Goal: Check status: Check status

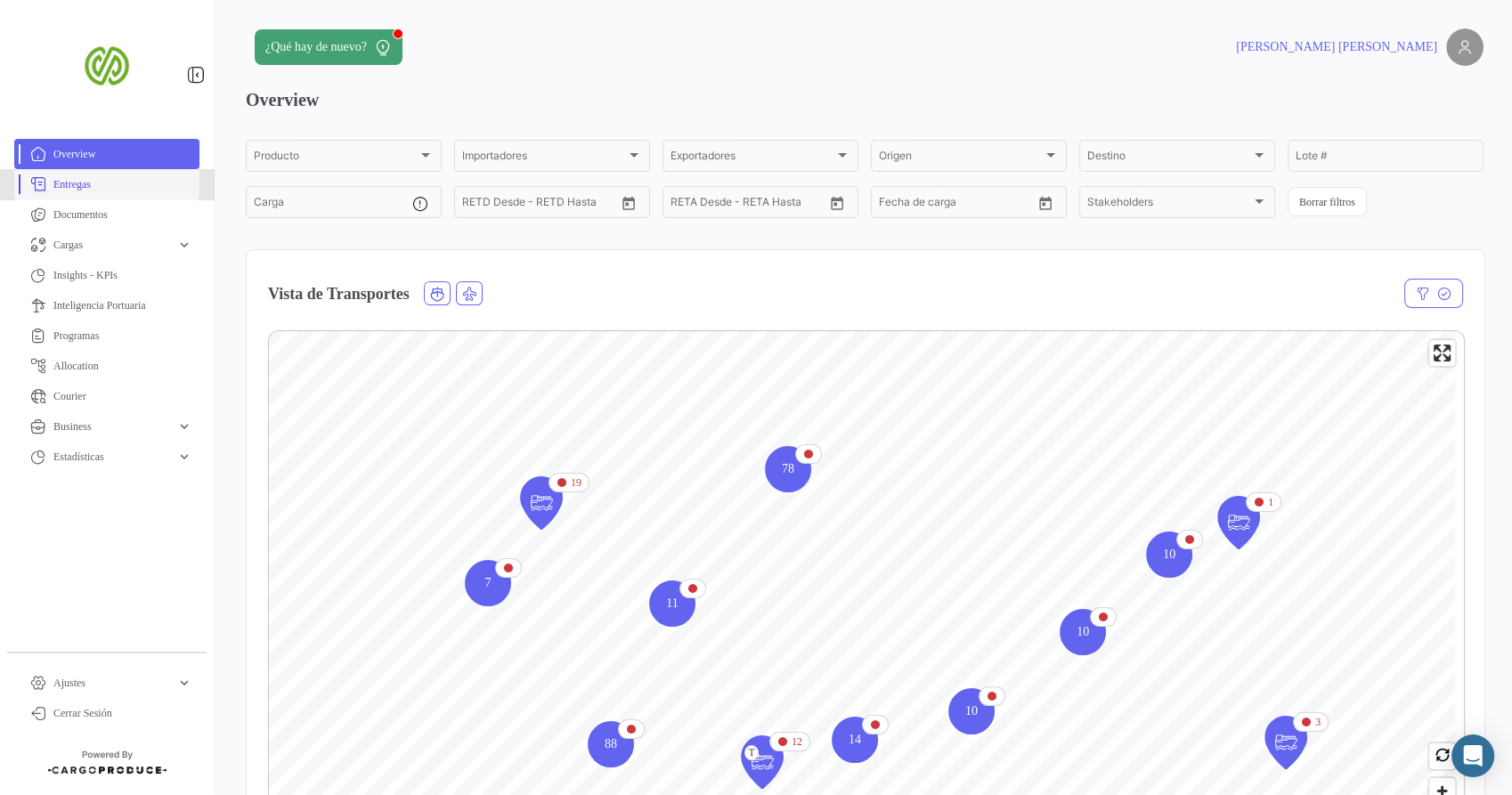
click at [97, 176] on span "Entregas" at bounding box center [123, 184] width 139 height 16
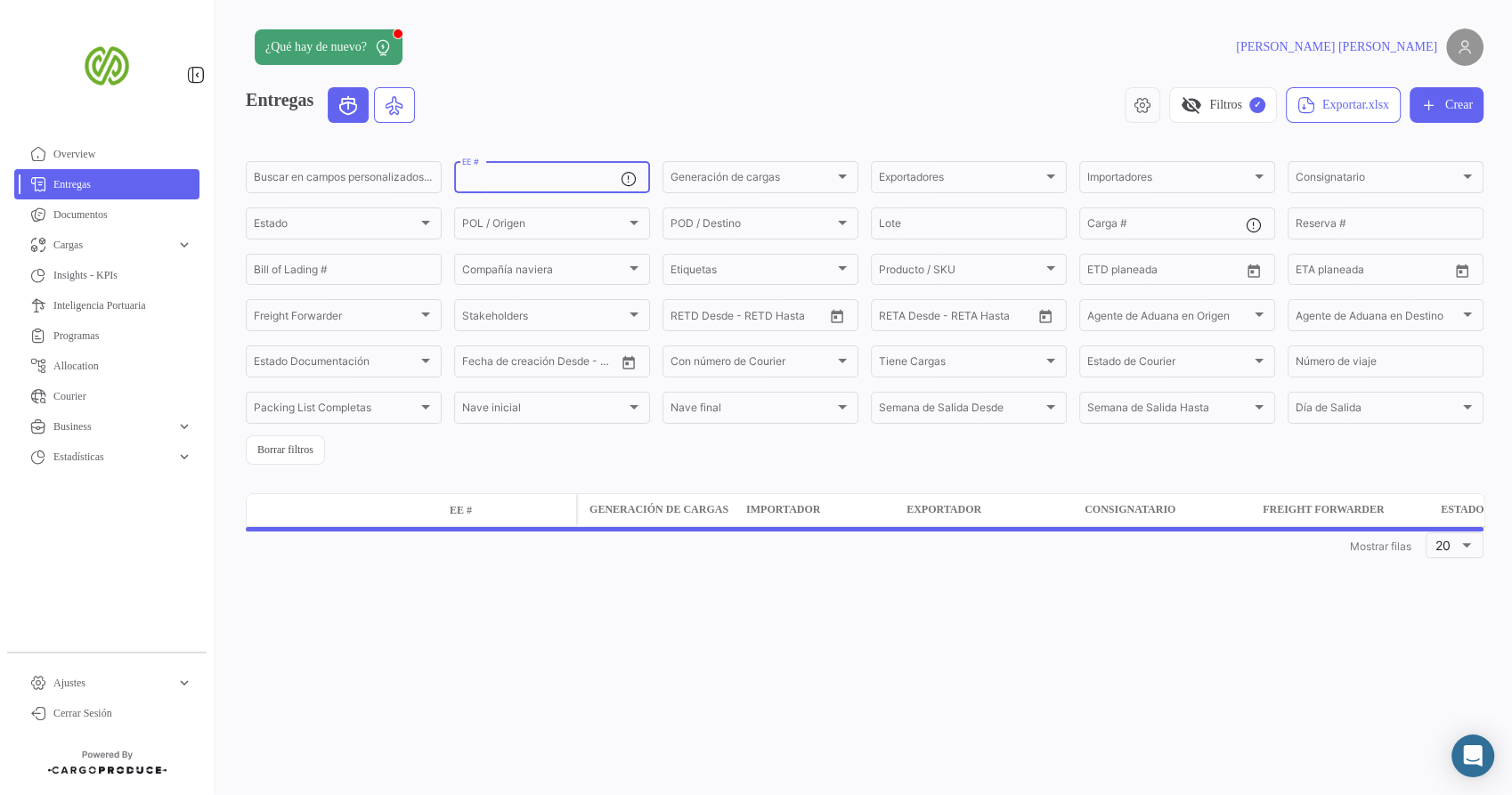
click at [533, 185] on input "EE #" at bounding box center [542, 179] width 159 height 13
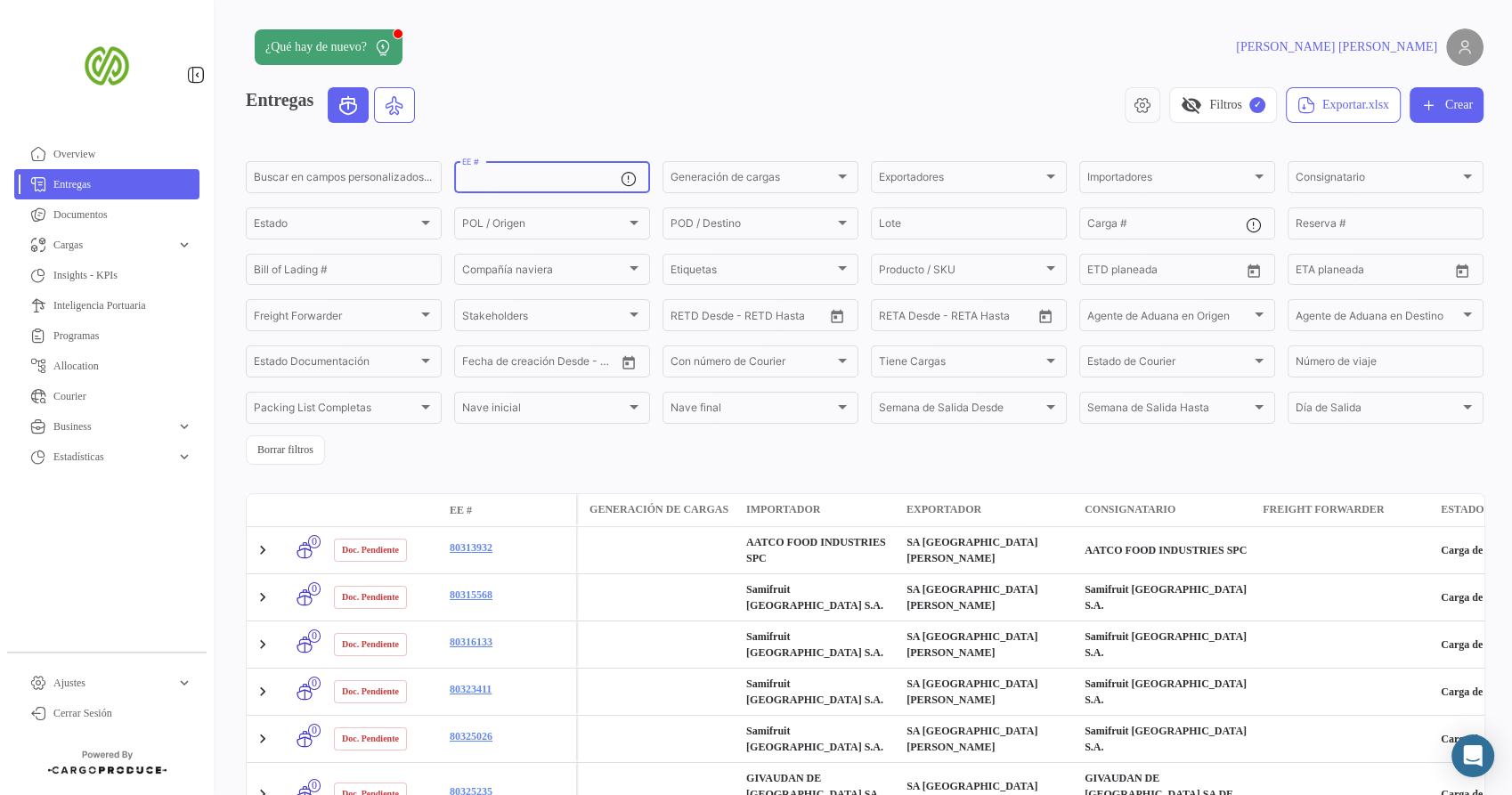
paste input "80366958"
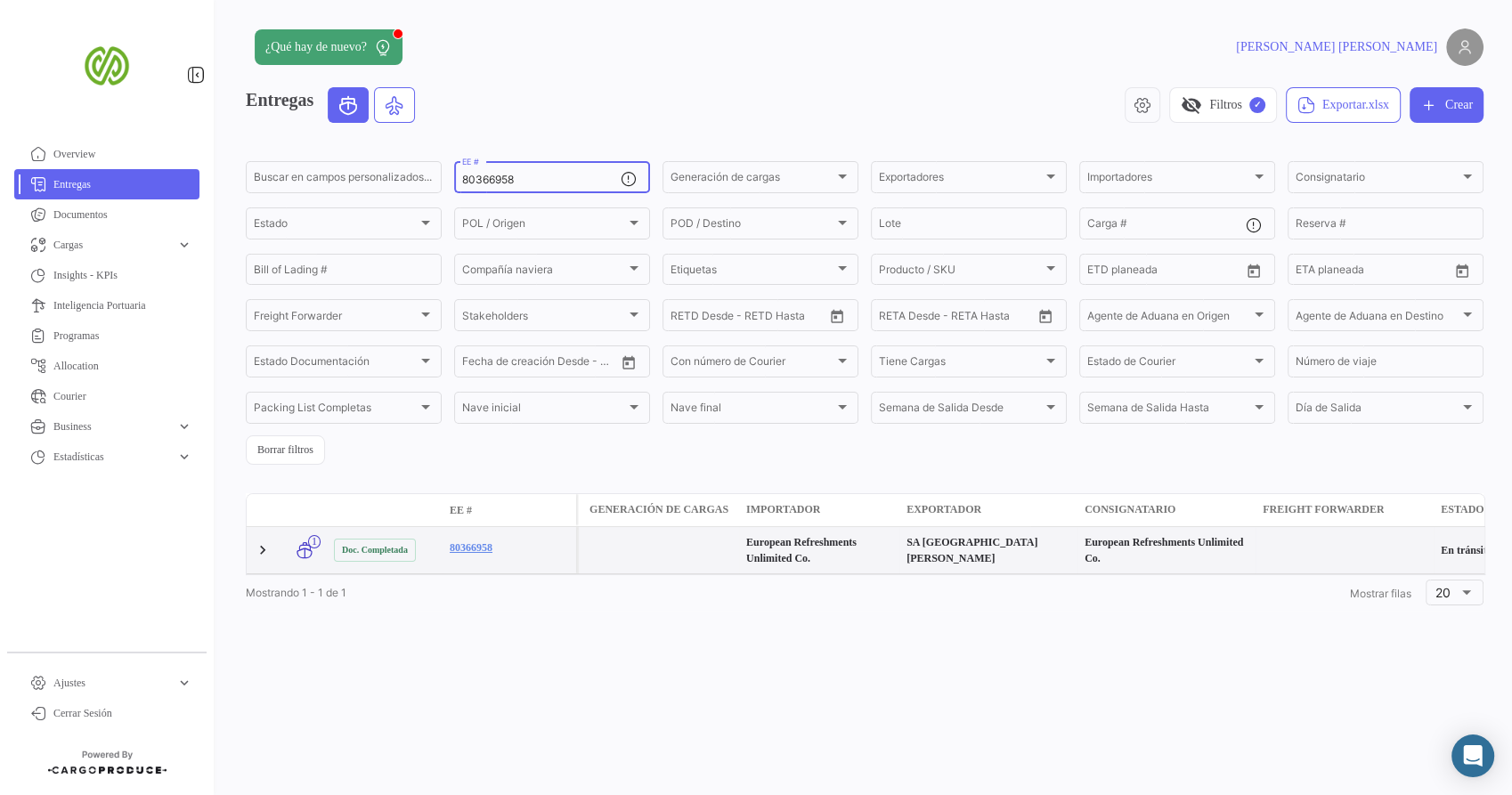
type input "80366958"
click at [584, 563] on datatable-body-cell at bounding box center [659, 549] width 161 height 46
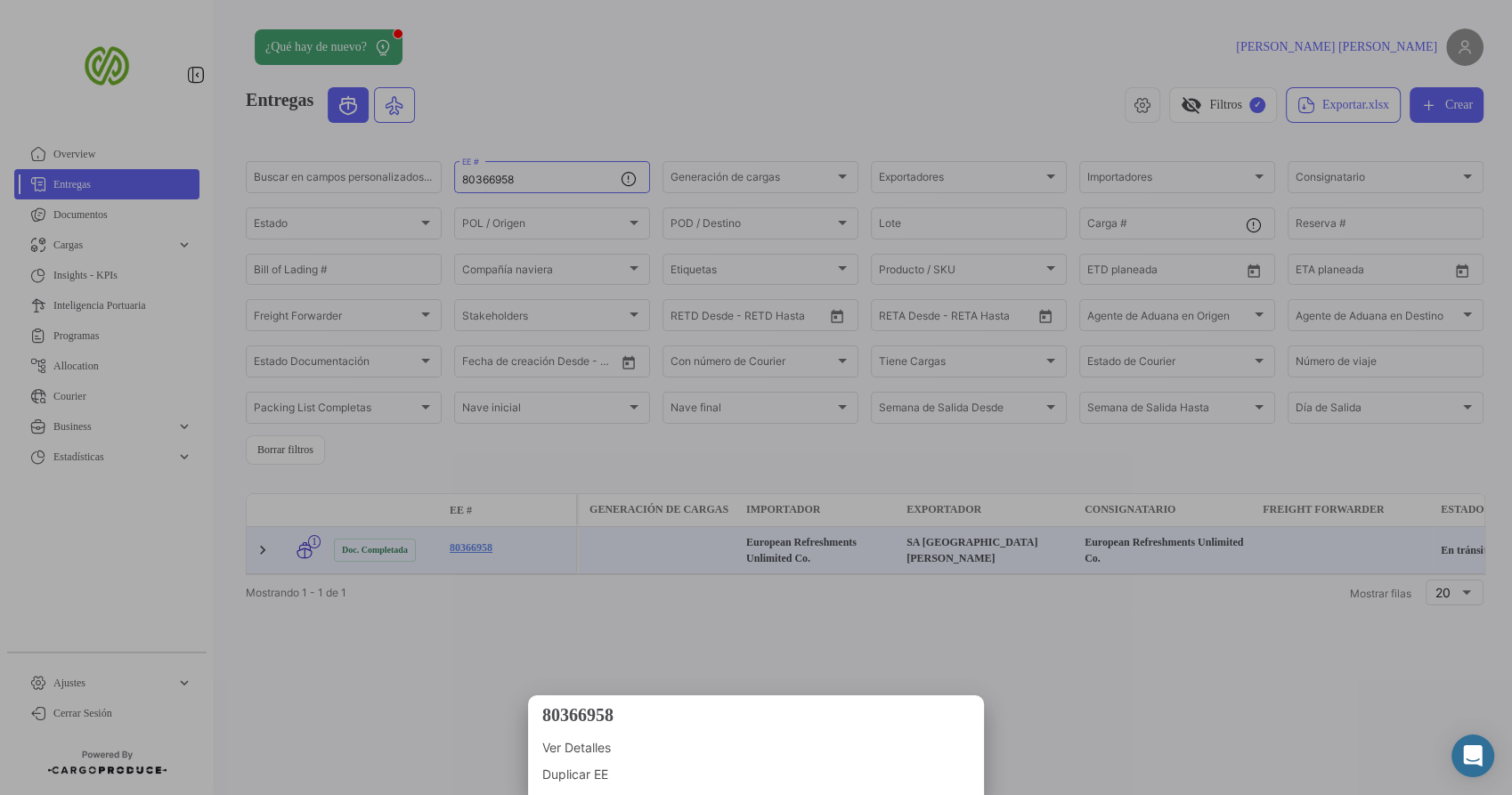
click at [591, 745] on span "Ver Detalles" at bounding box center [756, 748] width 427 height 22
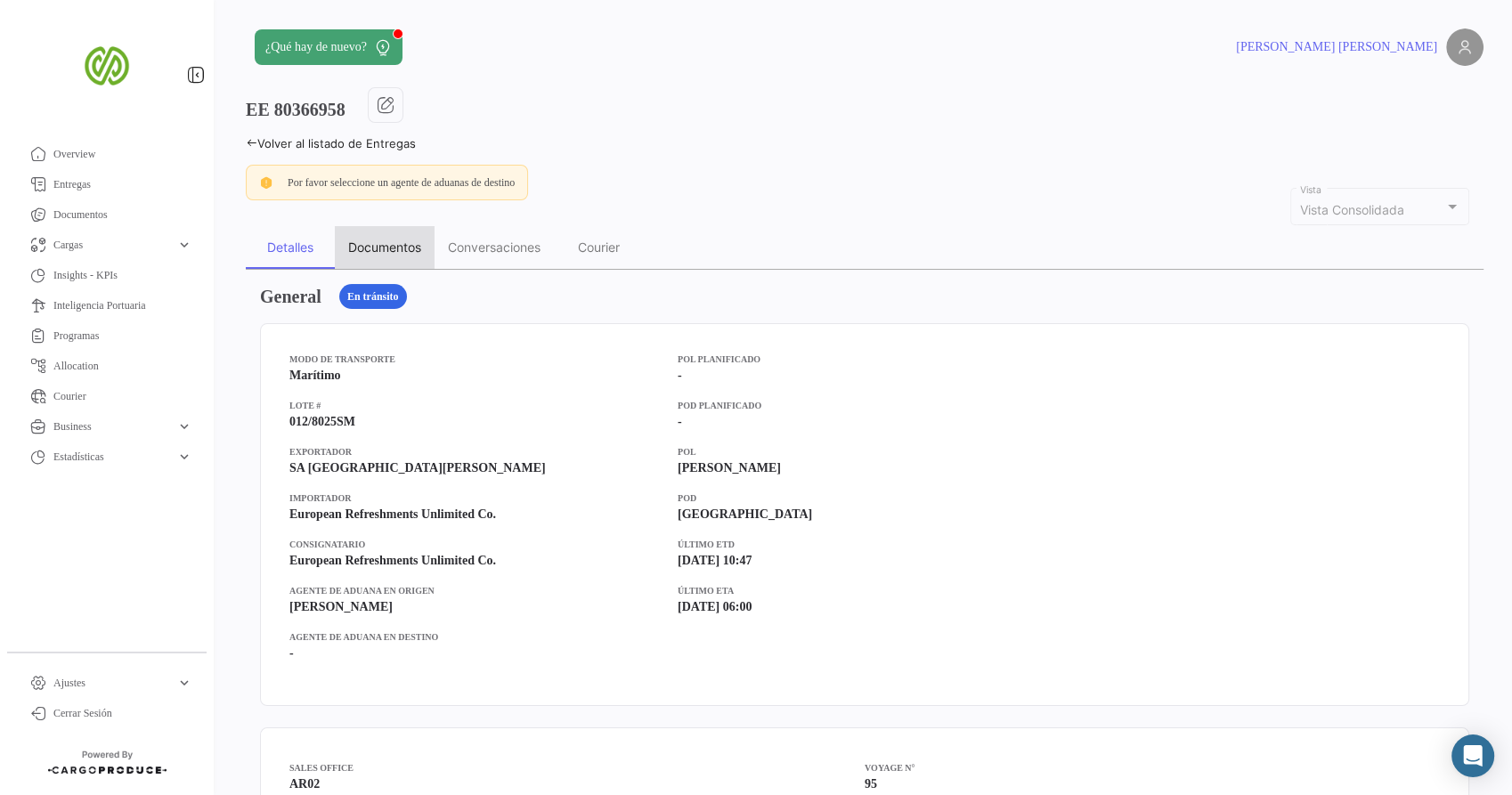
click at [400, 242] on div "Documentos" at bounding box center [385, 247] width 73 height 15
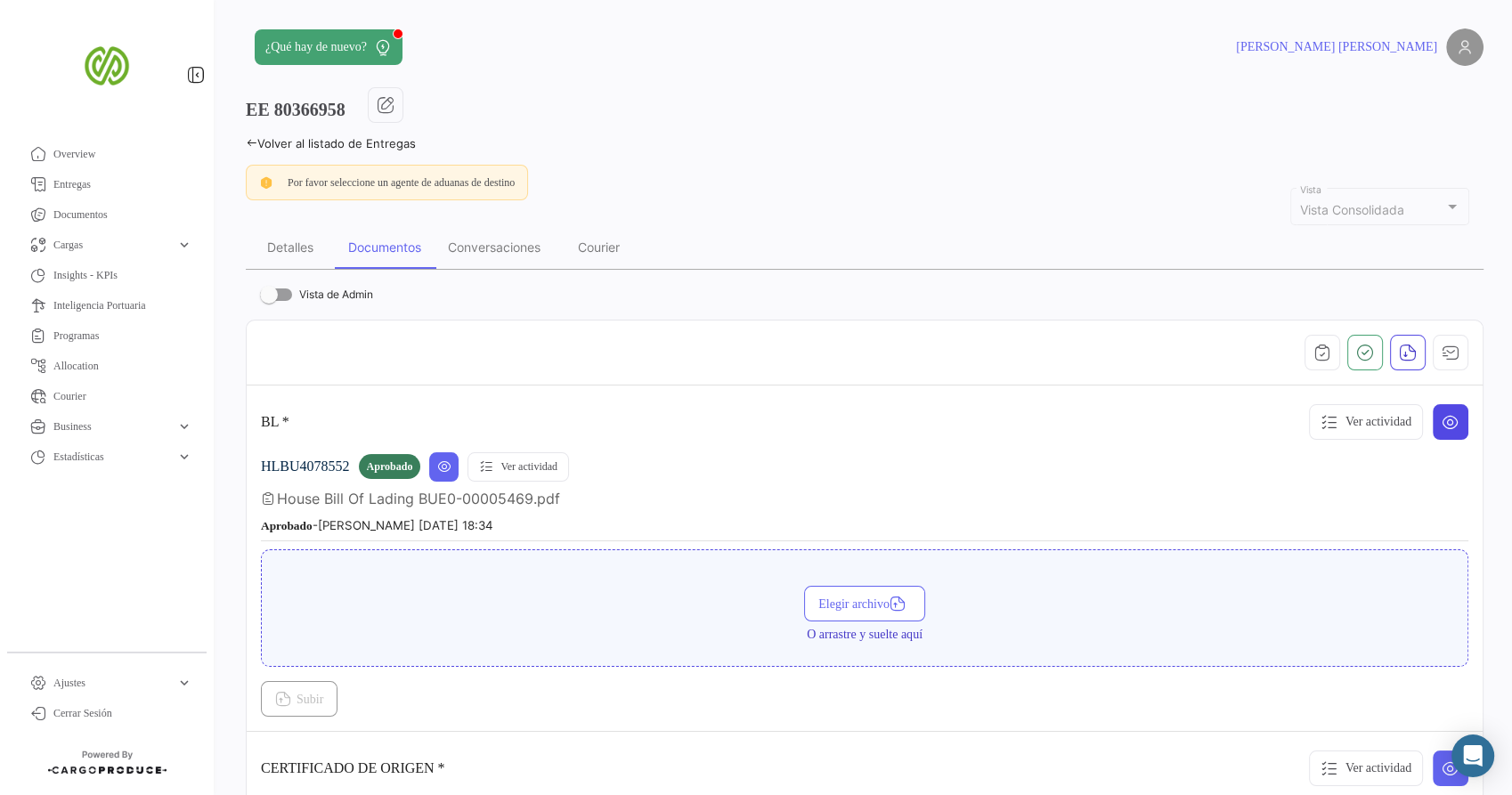
click at [1441, 423] on icon at bounding box center [1450, 422] width 18 height 18
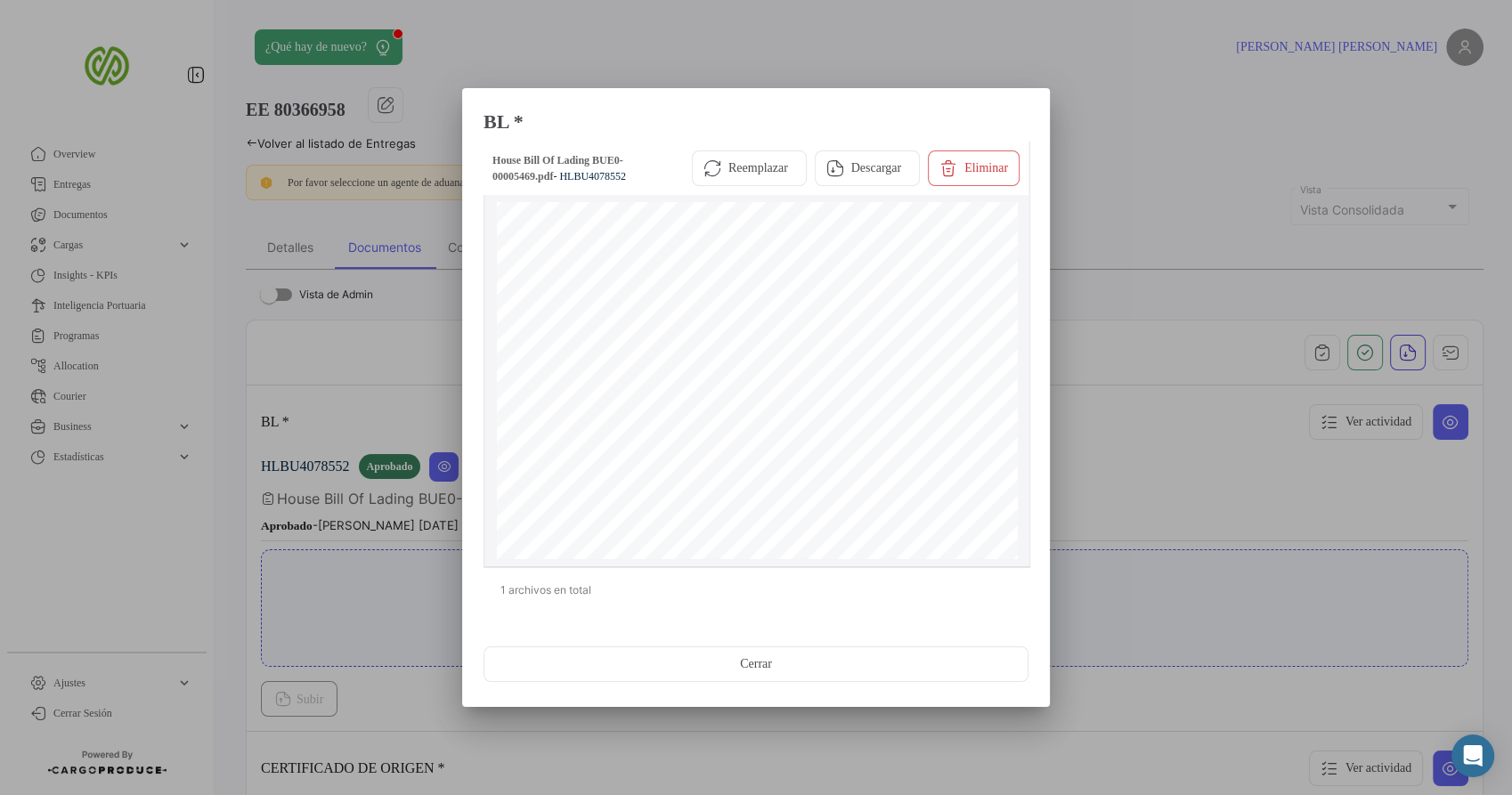
scroll to position [44, 0]
click at [309, 171] on div at bounding box center [756, 398] width 1512 height 795
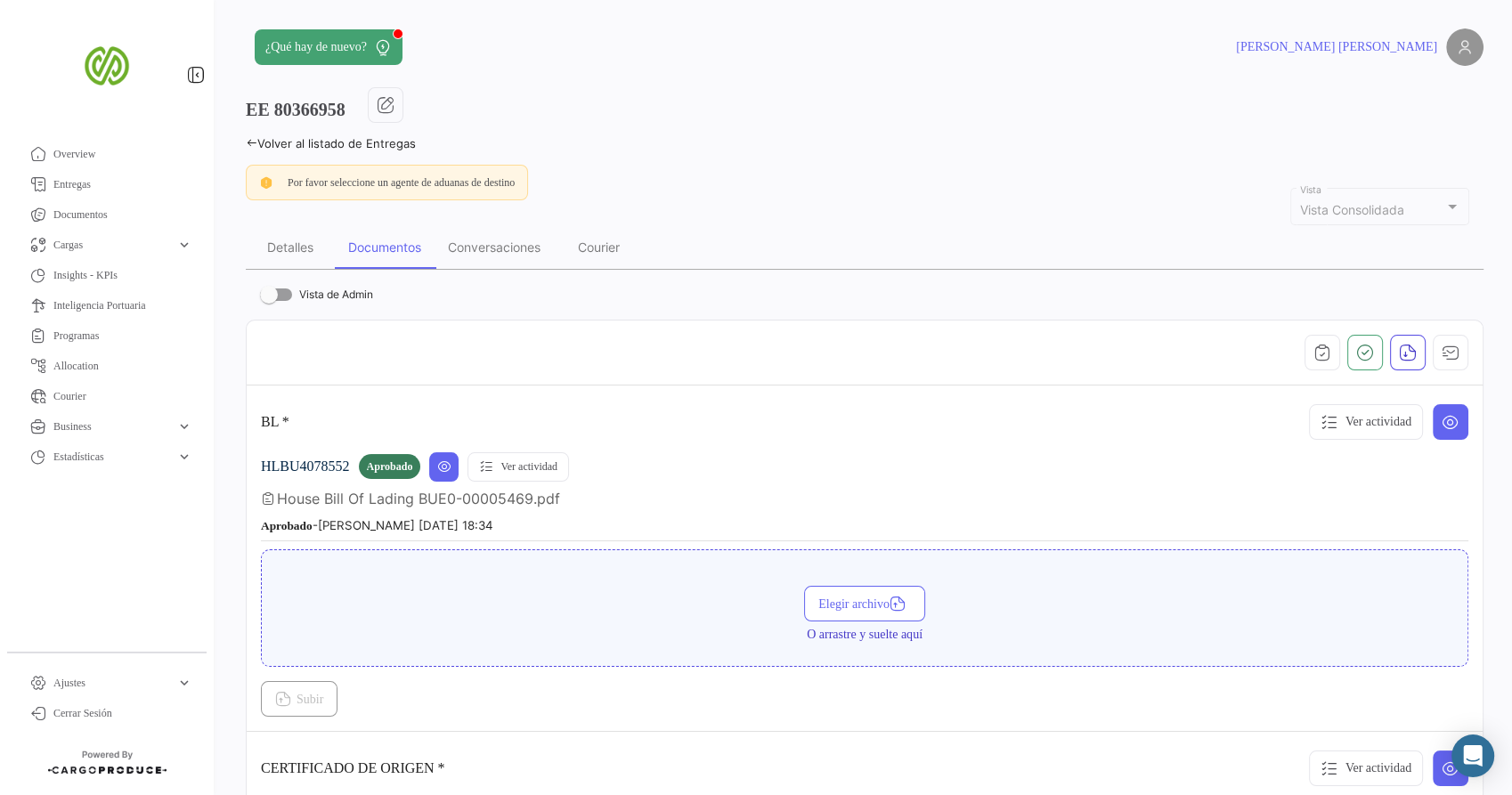
click at [250, 150] on link "Volver al listado de Entregas" at bounding box center [331, 143] width 170 height 15
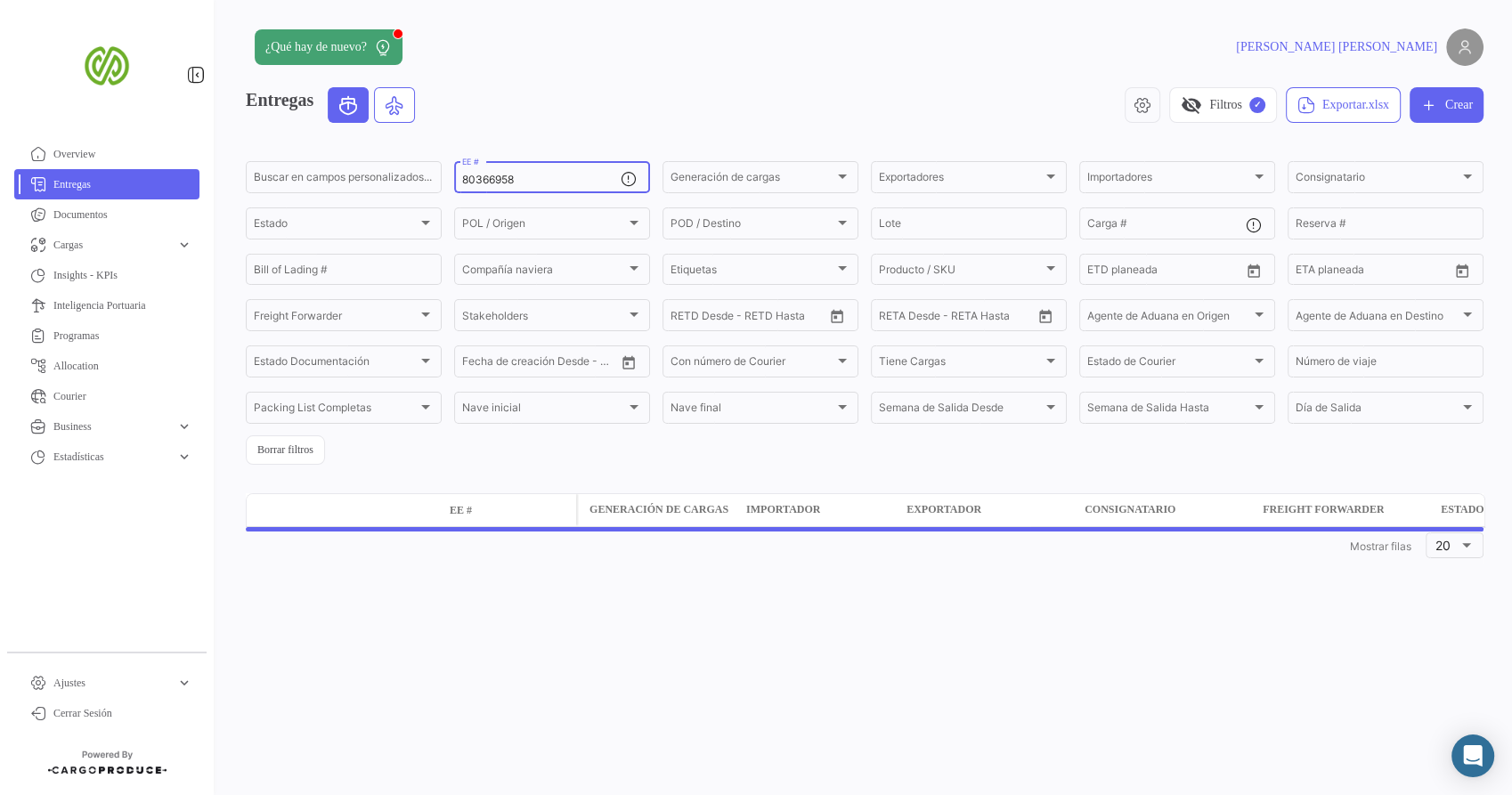
click at [513, 181] on input "80366958" at bounding box center [542, 179] width 159 height 13
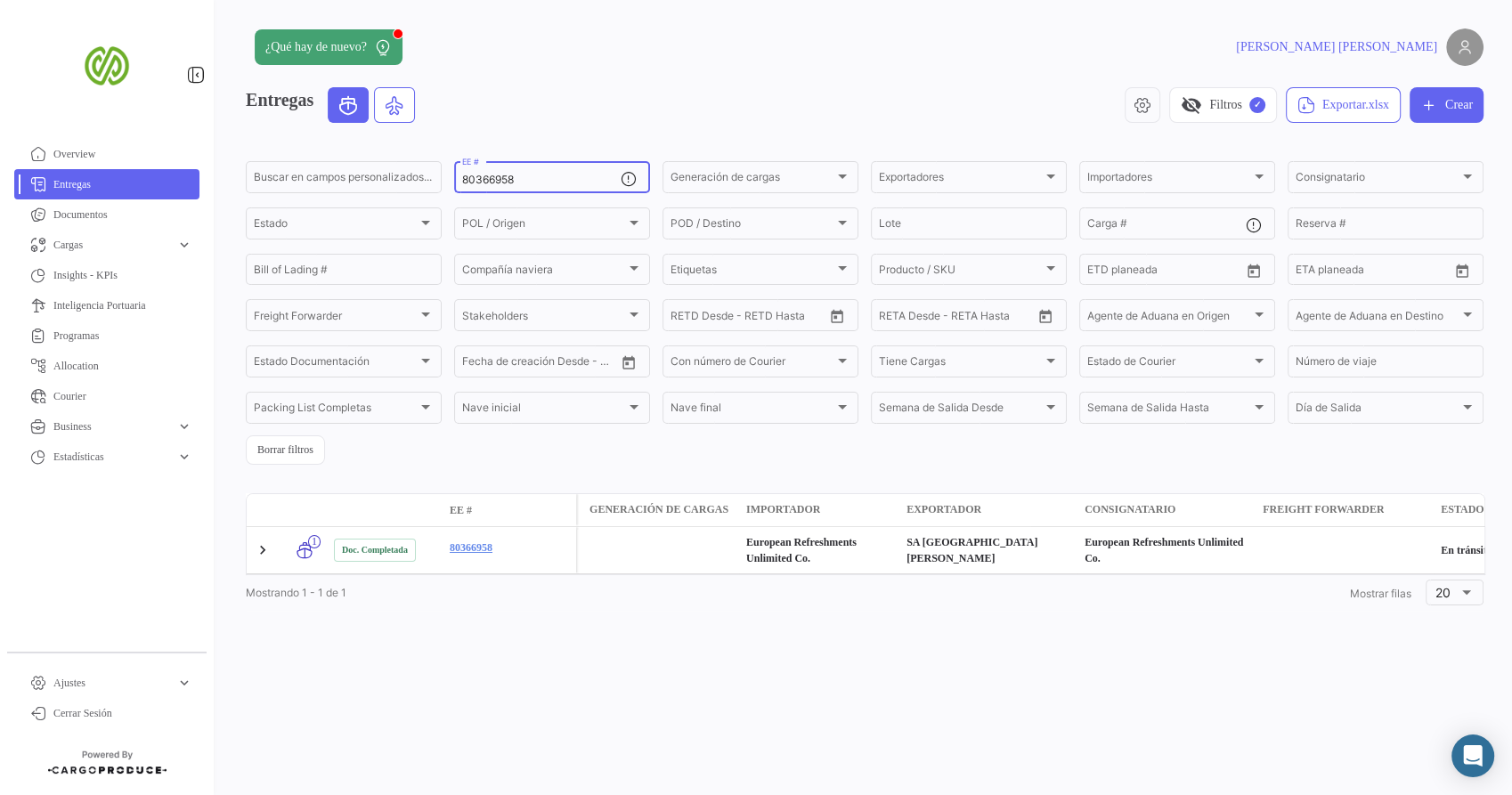
paste input "4874"
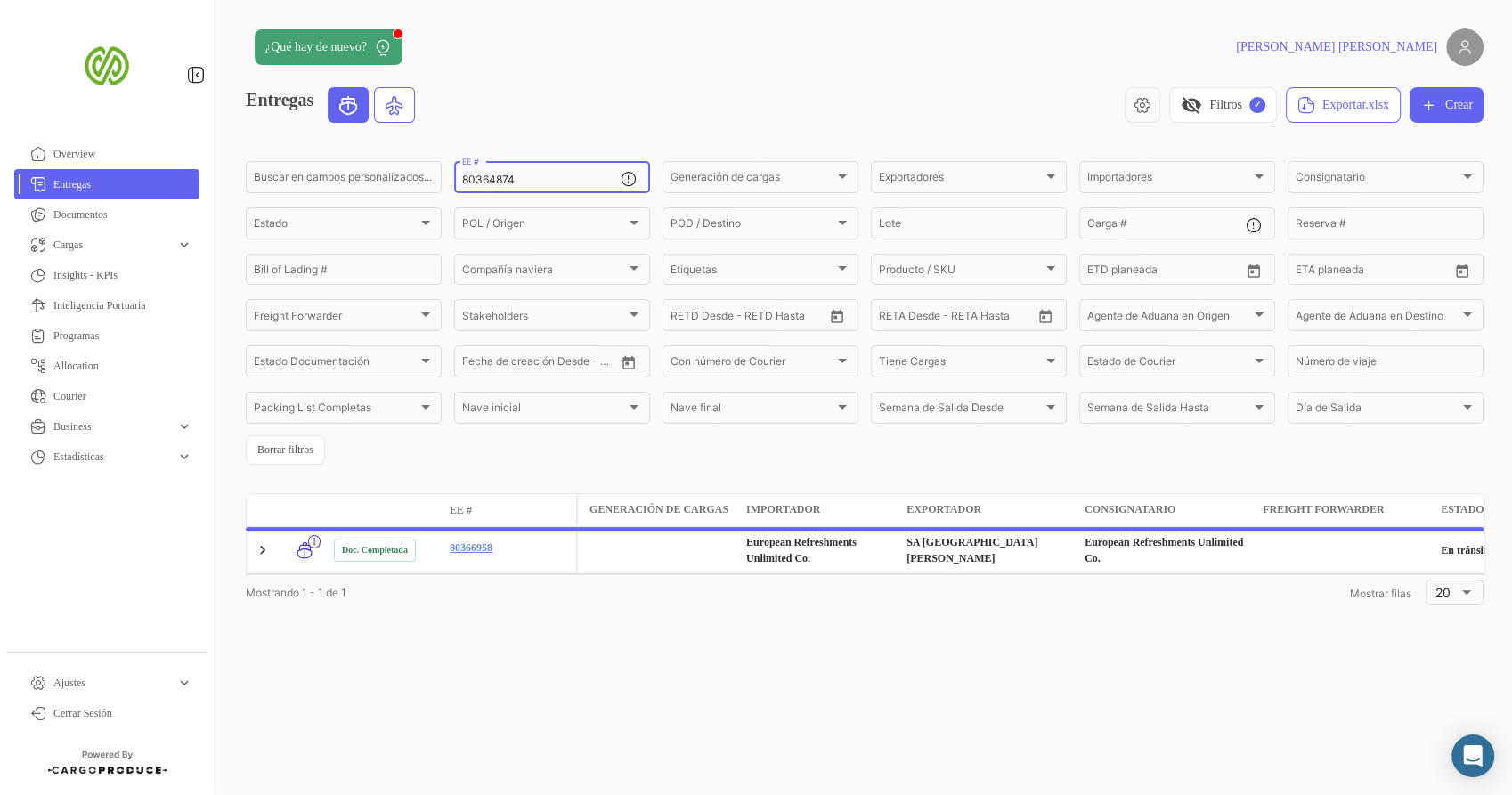
type input "80364874"
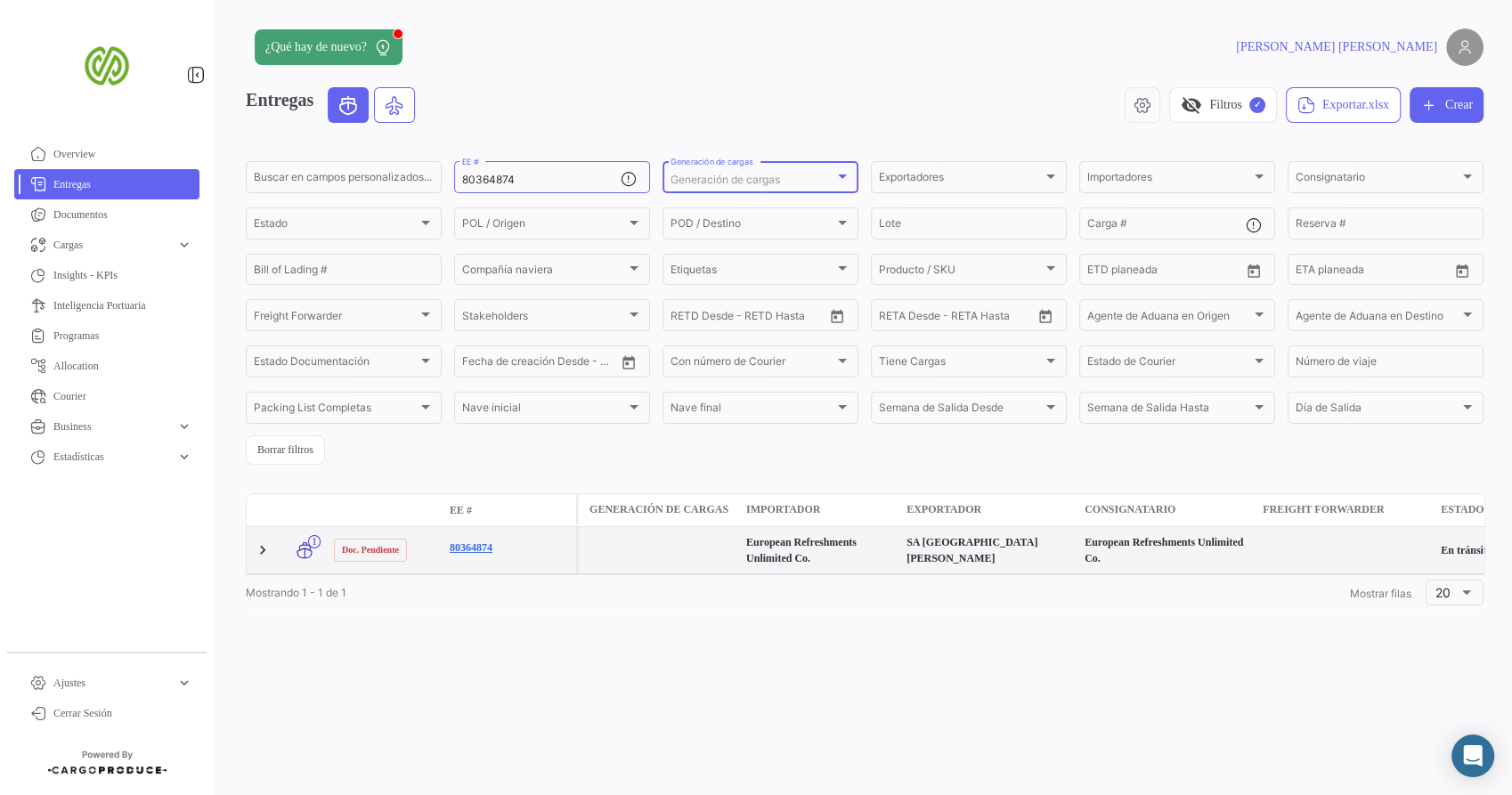
click at [536, 543] on link "80364874" at bounding box center [509, 547] width 119 height 16
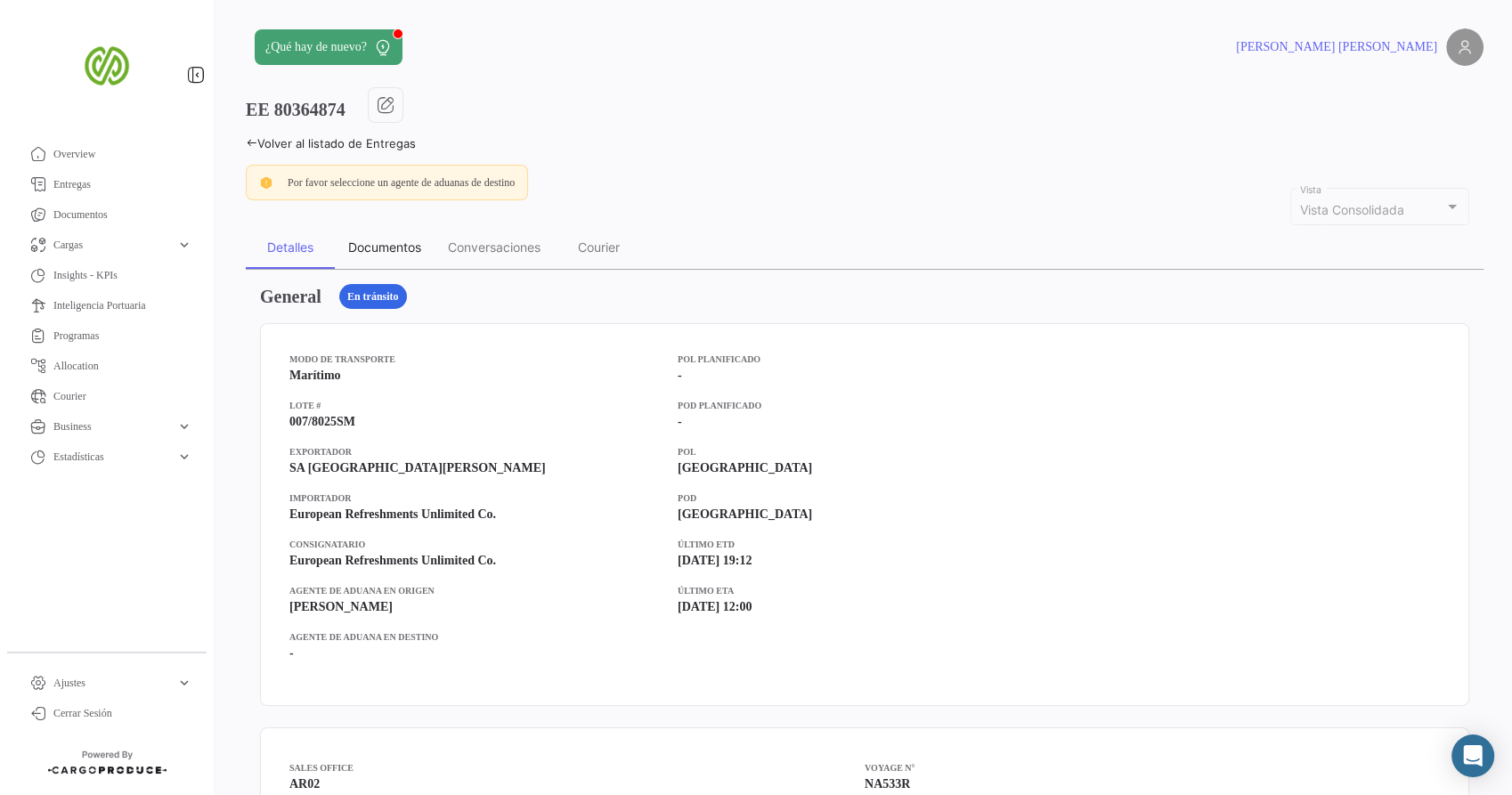
click at [392, 252] on div "Documentos" at bounding box center [385, 247] width 73 height 15
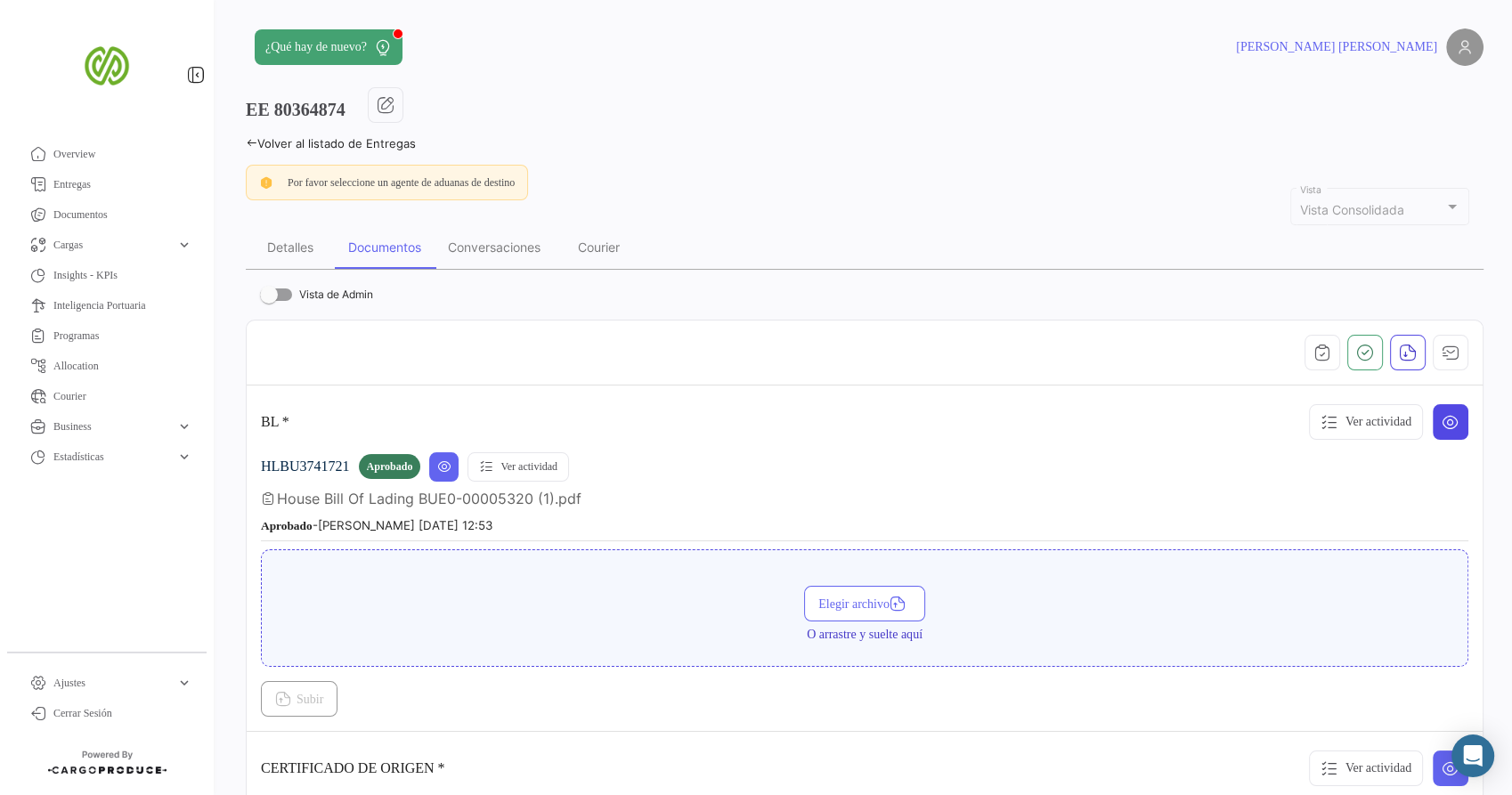
click at [1433, 422] on button at bounding box center [1450, 422] width 35 height 35
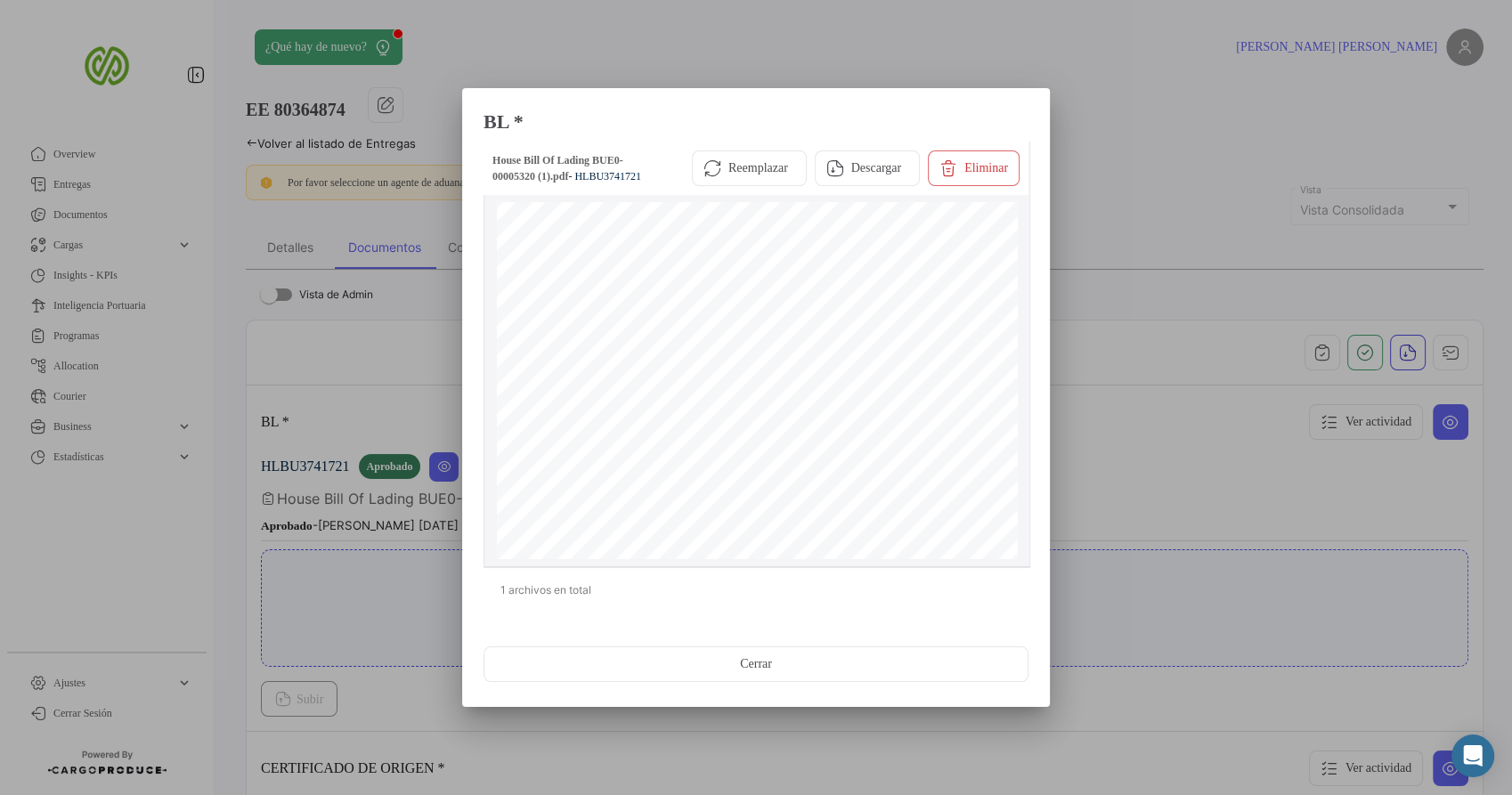
scroll to position [198, 0]
